Goal: Transaction & Acquisition: Purchase product/service

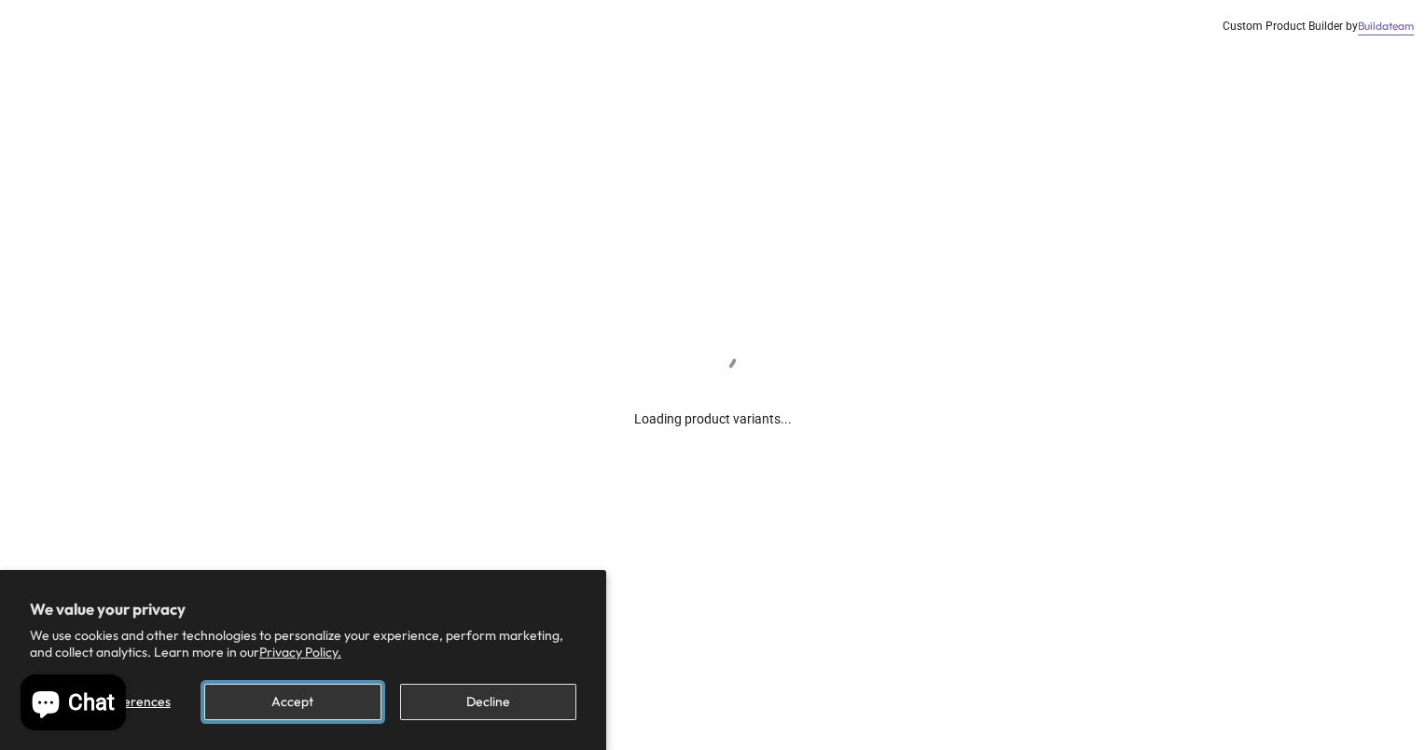
click at [276, 715] on button "Accept" at bounding box center [292, 702] width 176 height 36
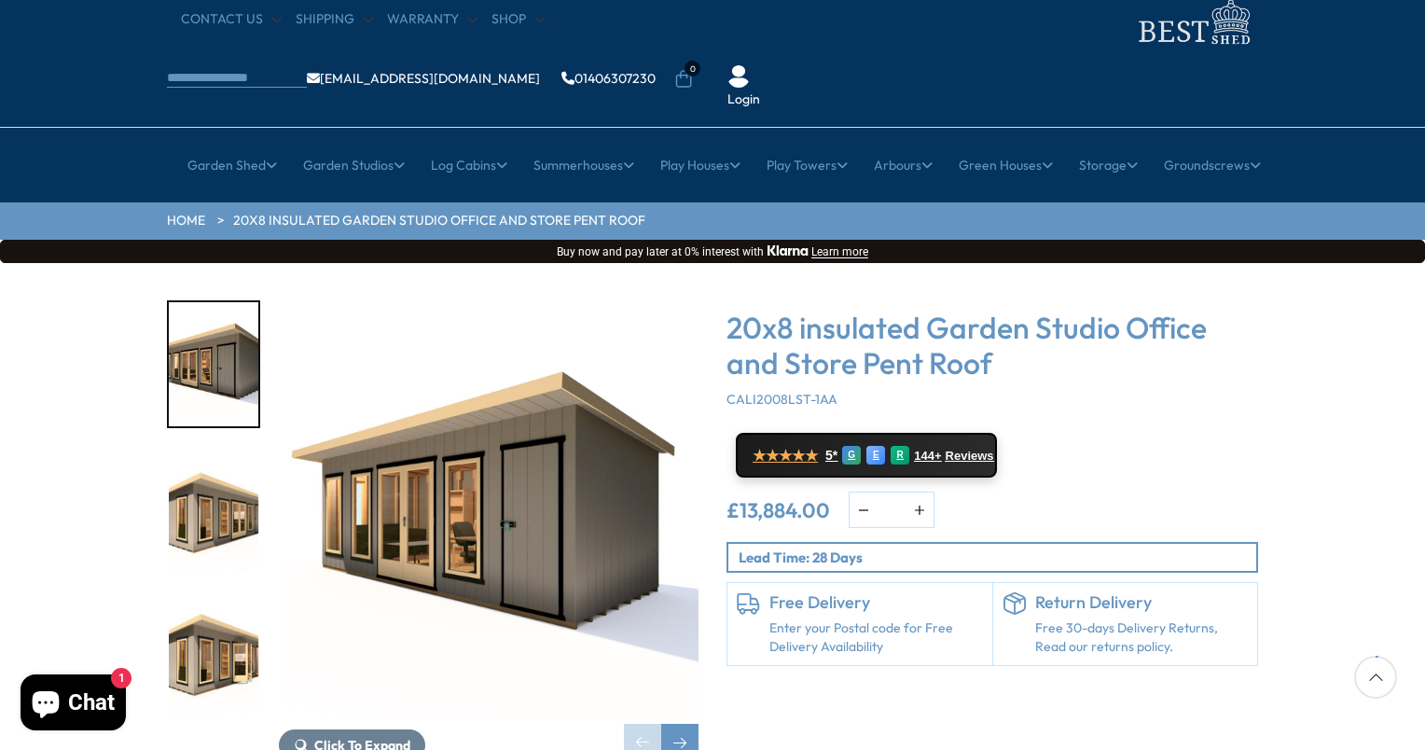
scroll to position [560, 0]
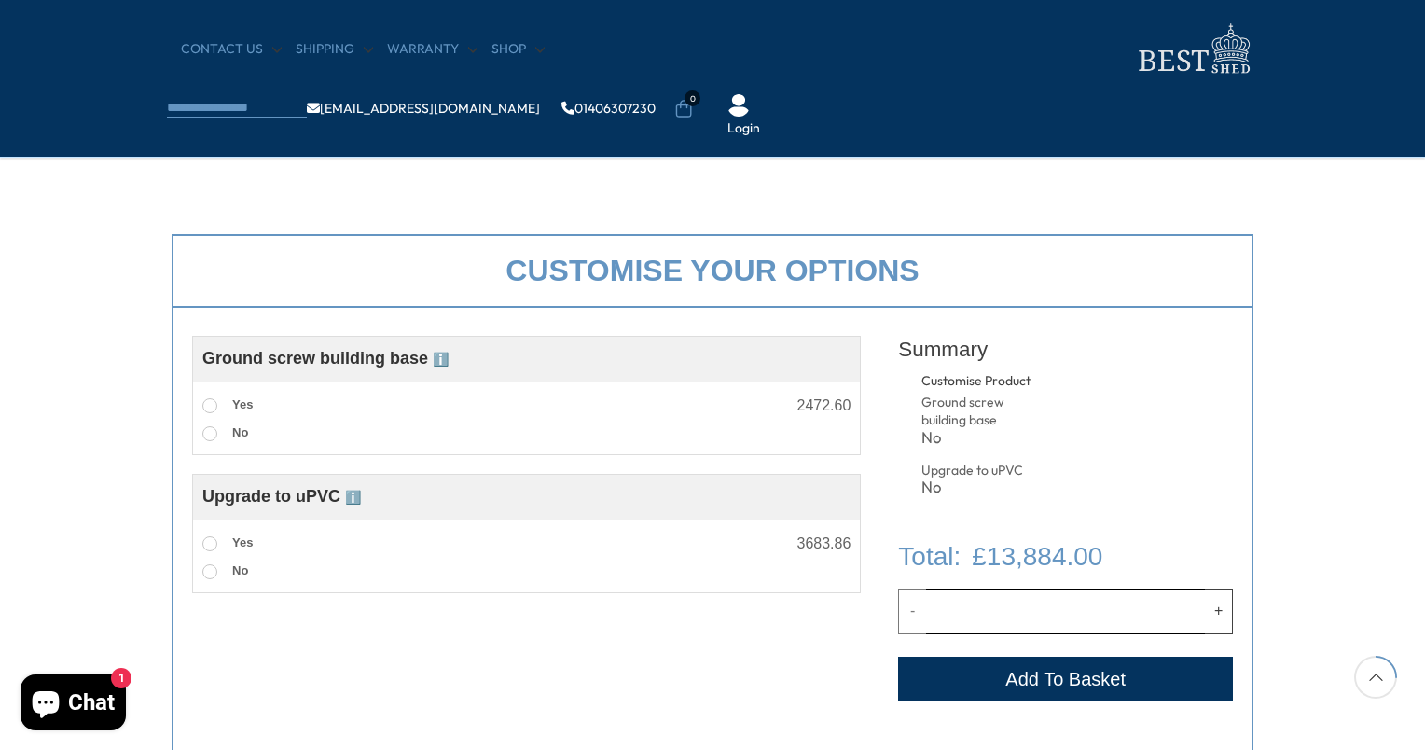
click at [442, 354] on span "ℹ️" at bounding box center [441, 359] width 16 height 15
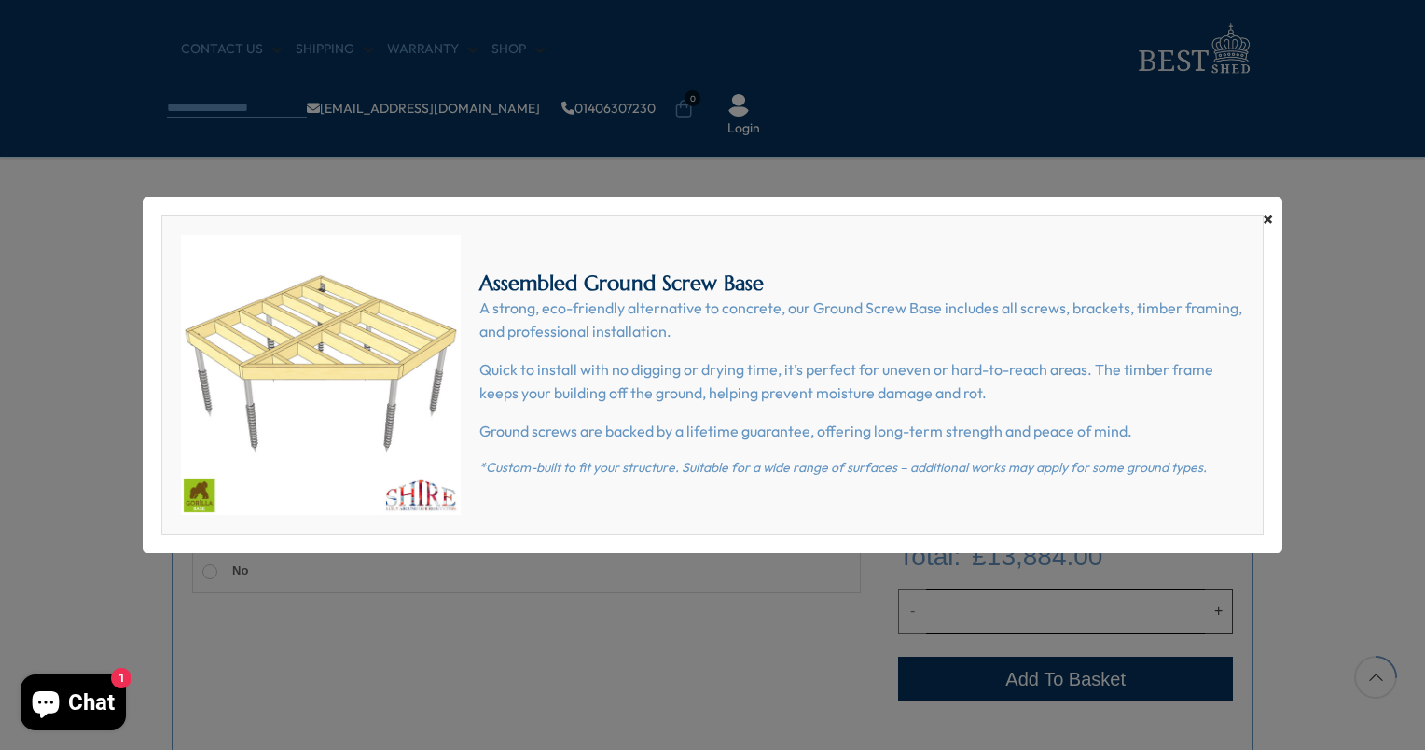
click at [1269, 220] on span "×" at bounding box center [1268, 219] width 10 height 26
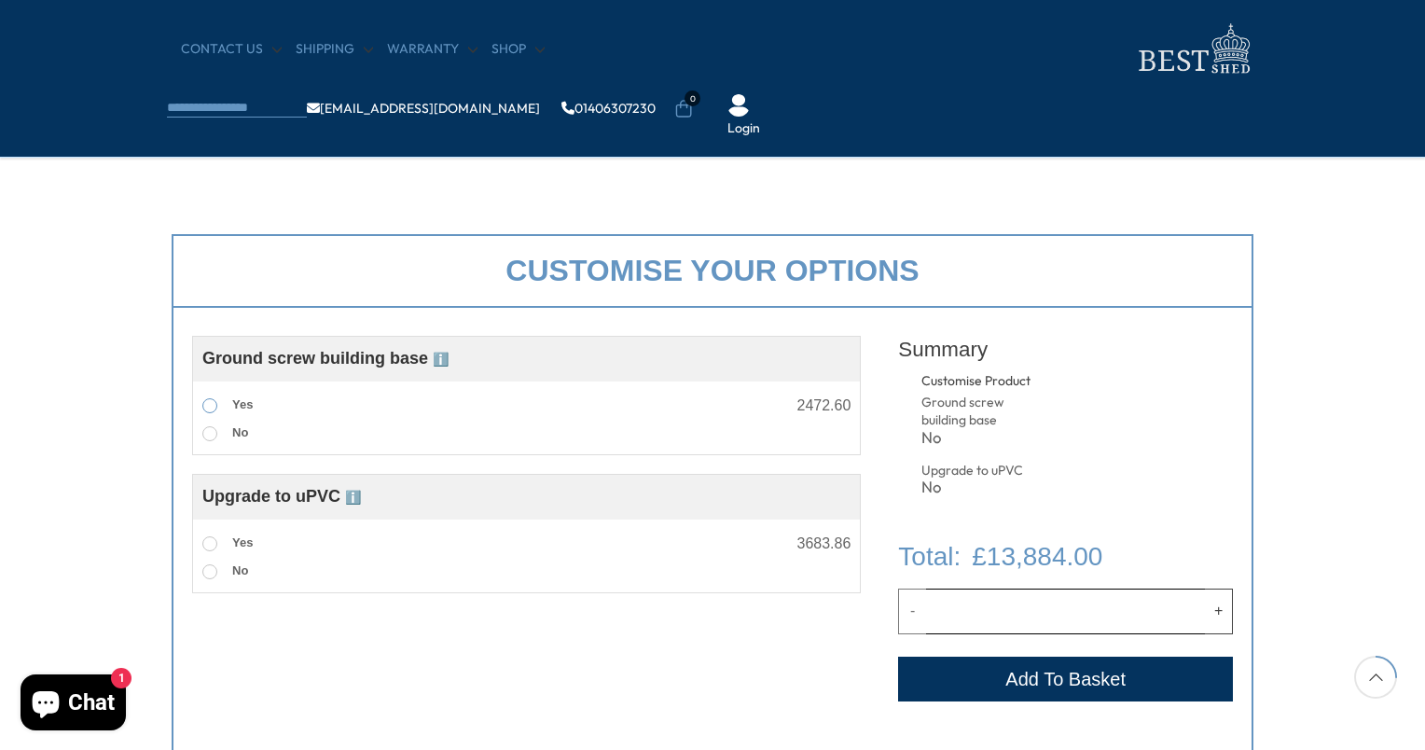
click at [206, 408] on span at bounding box center [209, 405] width 15 height 15
click at [214, 541] on span at bounding box center [209, 543] width 15 height 15
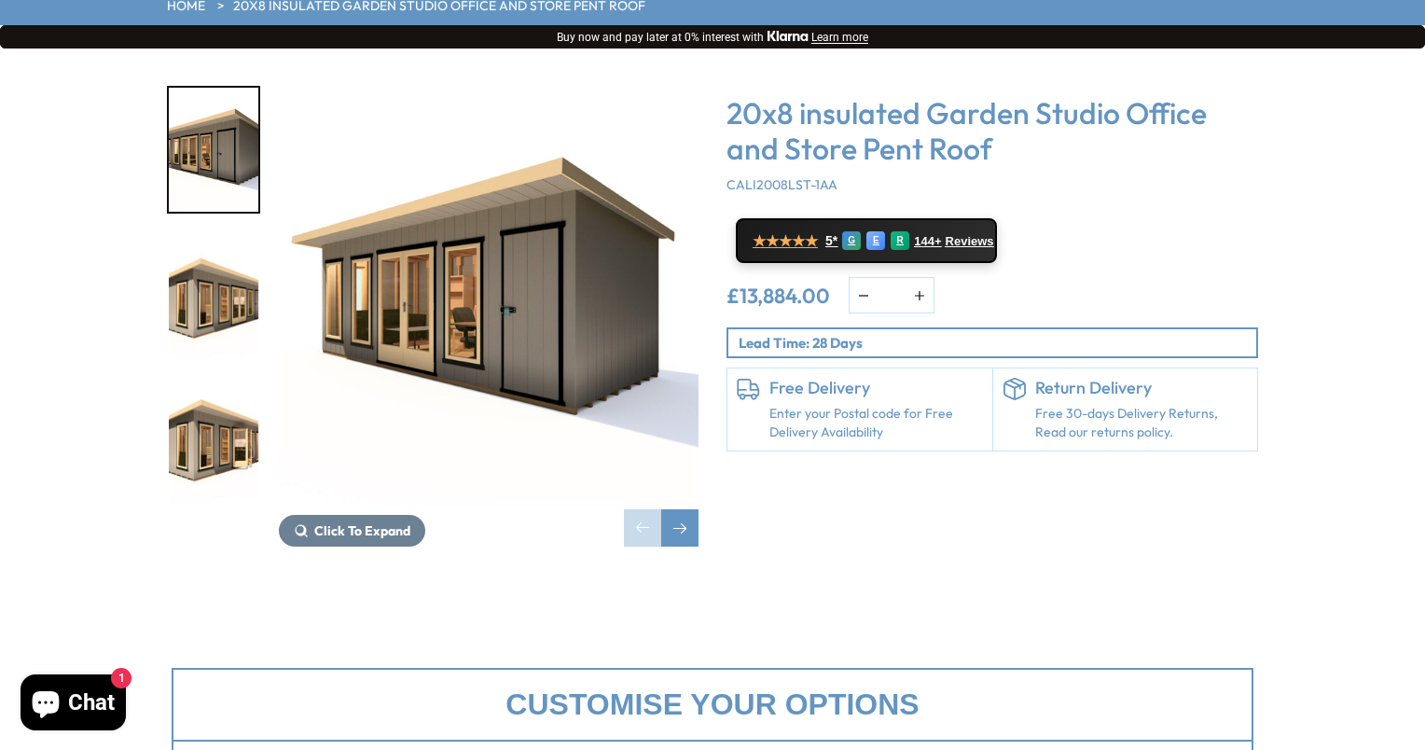
scroll to position [0, 0]
